Goal: Information Seeking & Learning: Learn about a topic

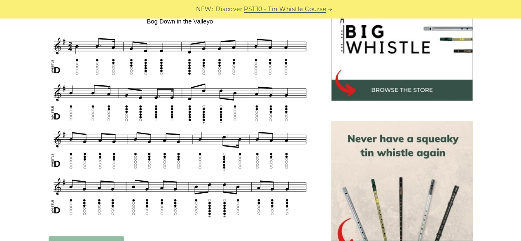
scroll to position [277, 0]
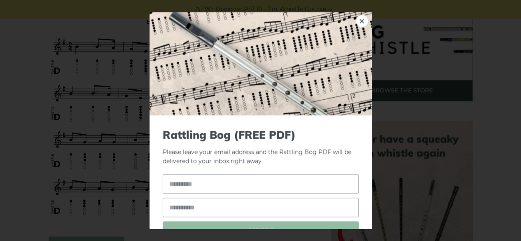
click at [0, 97] on div "× Rattling Bog (FREE PDF) Please leave your email address and the Rattling Bog …" at bounding box center [260, 120] width 521 height 241
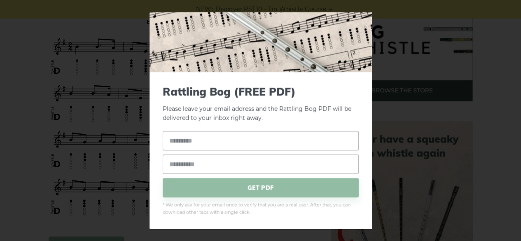
scroll to position [0, 0]
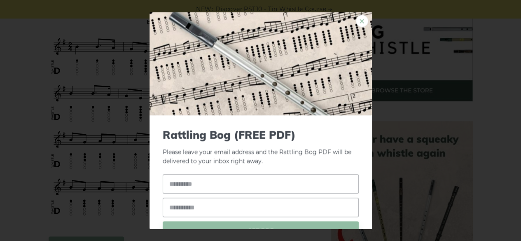
click at [357, 17] on link "×" at bounding box center [362, 20] width 12 height 12
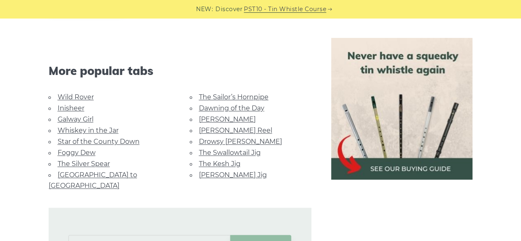
scroll to position [526, 0]
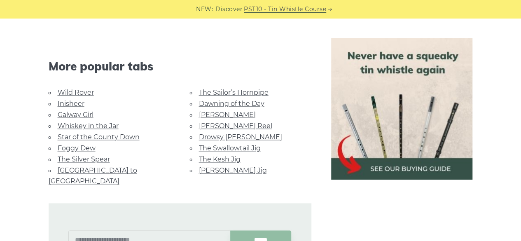
click at [99, 124] on link "Whiskey in the Jar" at bounding box center [88, 126] width 61 height 8
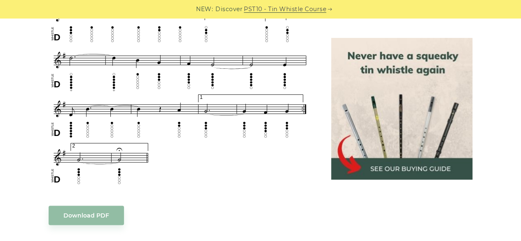
scroll to position [574, 0]
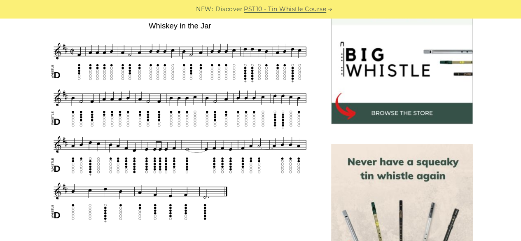
scroll to position [254, 0]
